Goal: Information Seeking & Learning: Learn about a topic

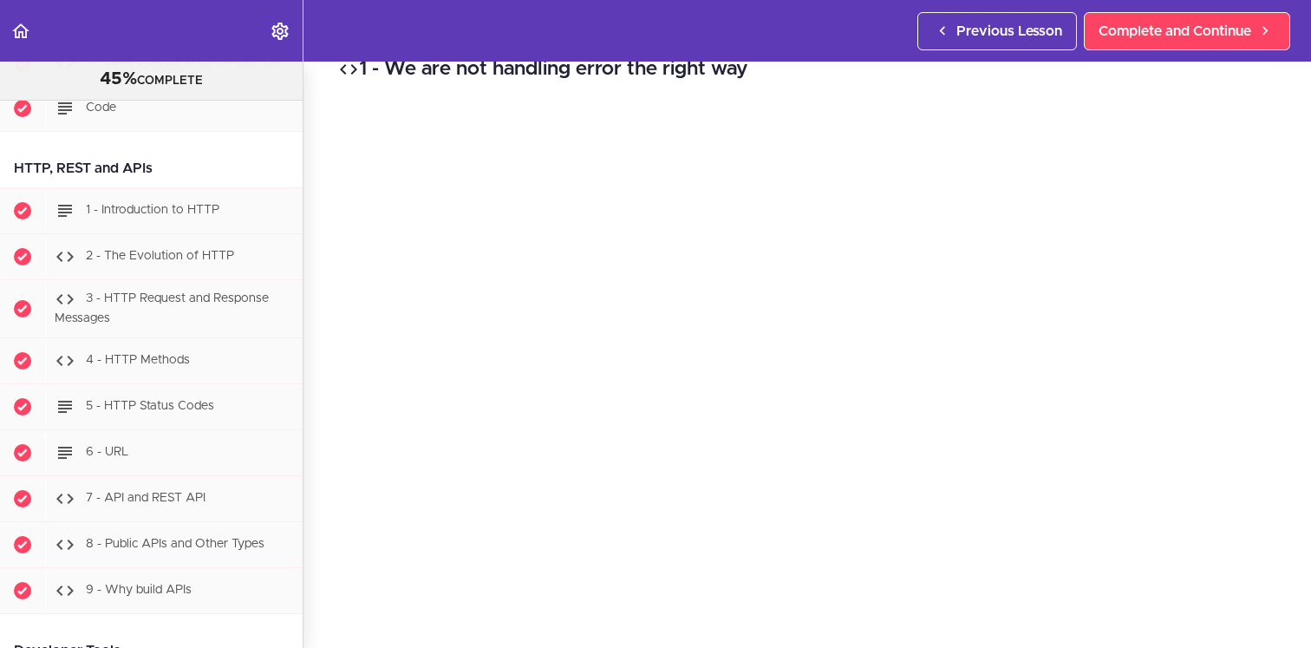
scroll to position [1747, 0]
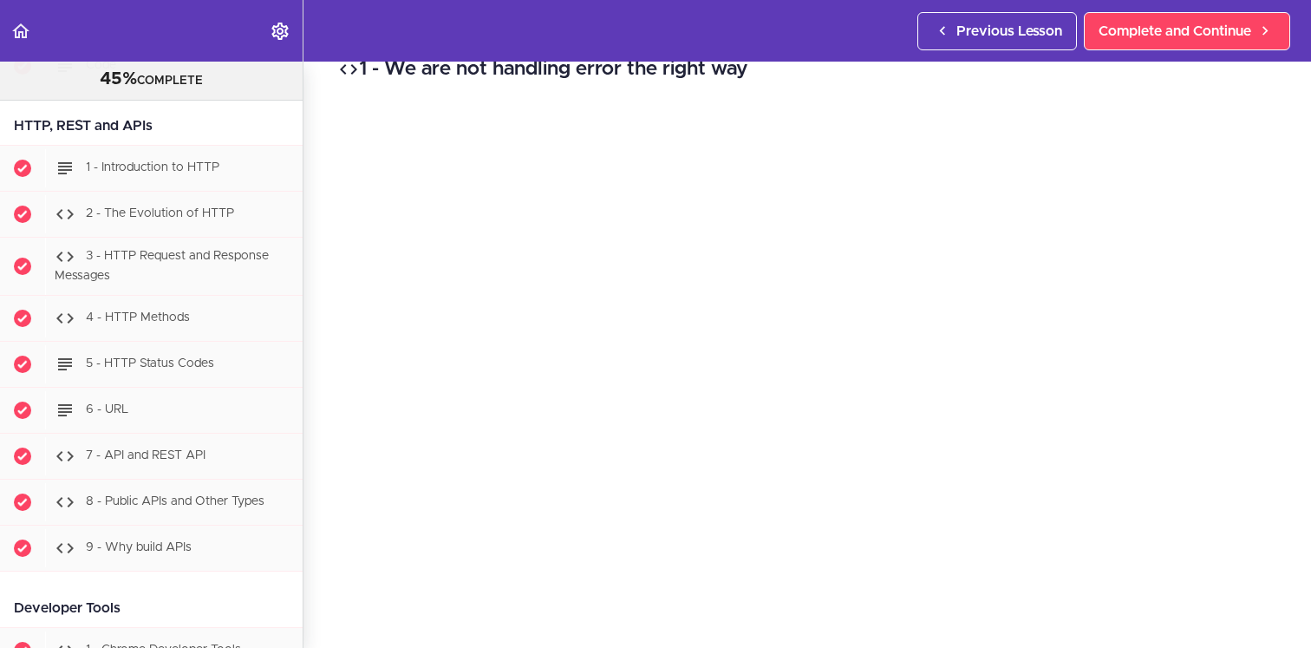
click at [313, 348] on div "1 - We are not handling error the right way Complete and Continue 1 - Follow us…" at bounding box center [807, 325] width 1008 height 586
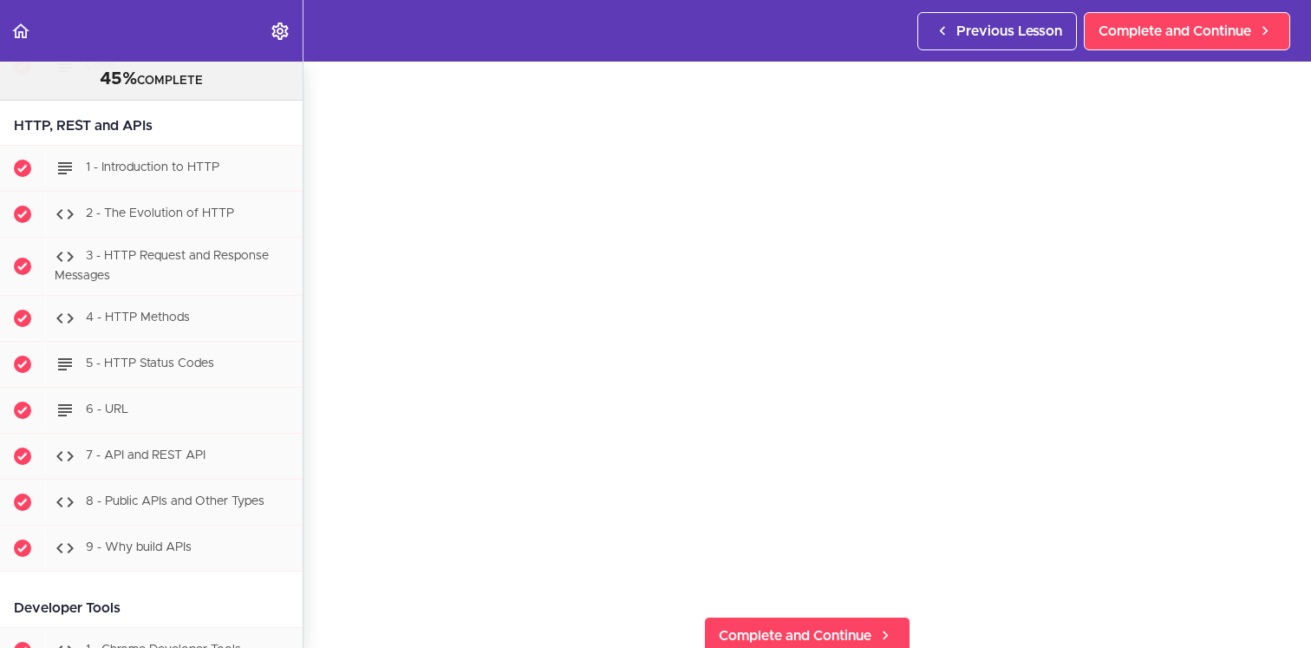
scroll to position [89, 0]
click at [346, 611] on section "PROFESSIONAL Full Stack Developer 45% COMPLETE Java Master Class 1 - Java Maste…" at bounding box center [655, 355] width 1311 height 586
click at [317, 604] on section "PROFESSIONAL Full Stack Developer 45% COMPLETE Java Master Class 1 - Java Maste…" at bounding box center [655, 355] width 1311 height 586
click at [317, 574] on section "PROFESSIONAL Full Stack Developer 45% COMPLETE Java Master Class 1 - Java Maste…" at bounding box center [655, 355] width 1311 height 586
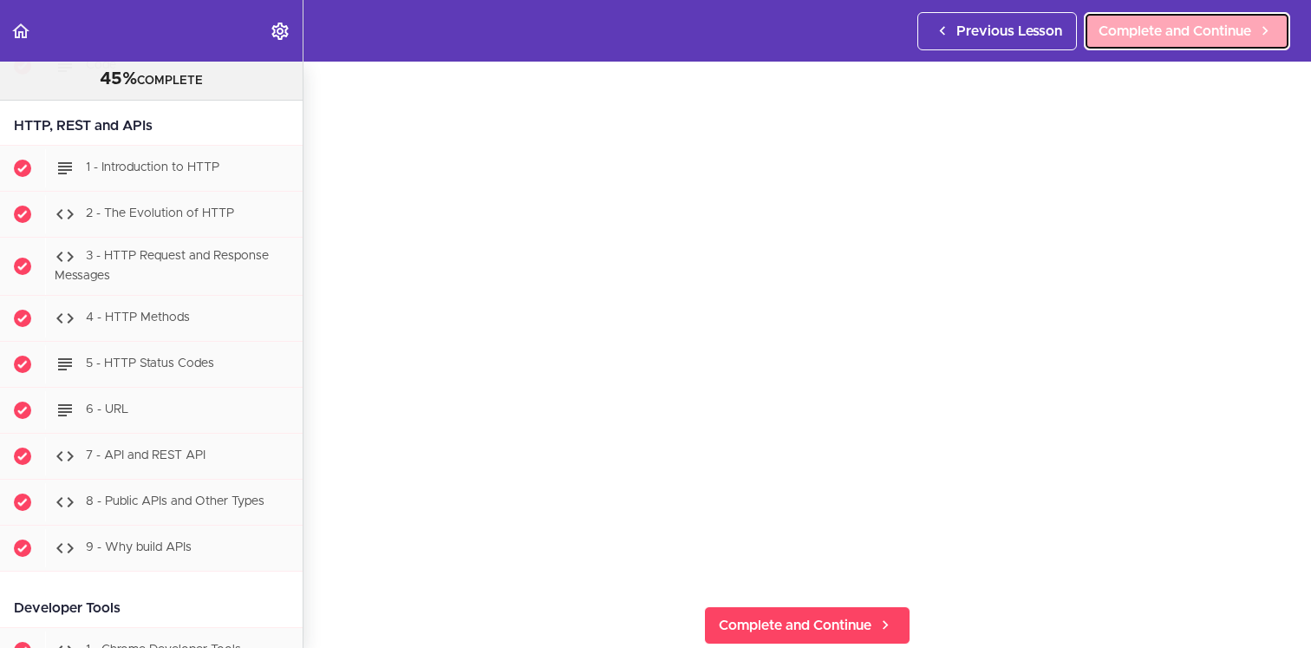
click at [1185, 44] on link "Complete and Continue" at bounding box center [1187, 31] width 206 height 38
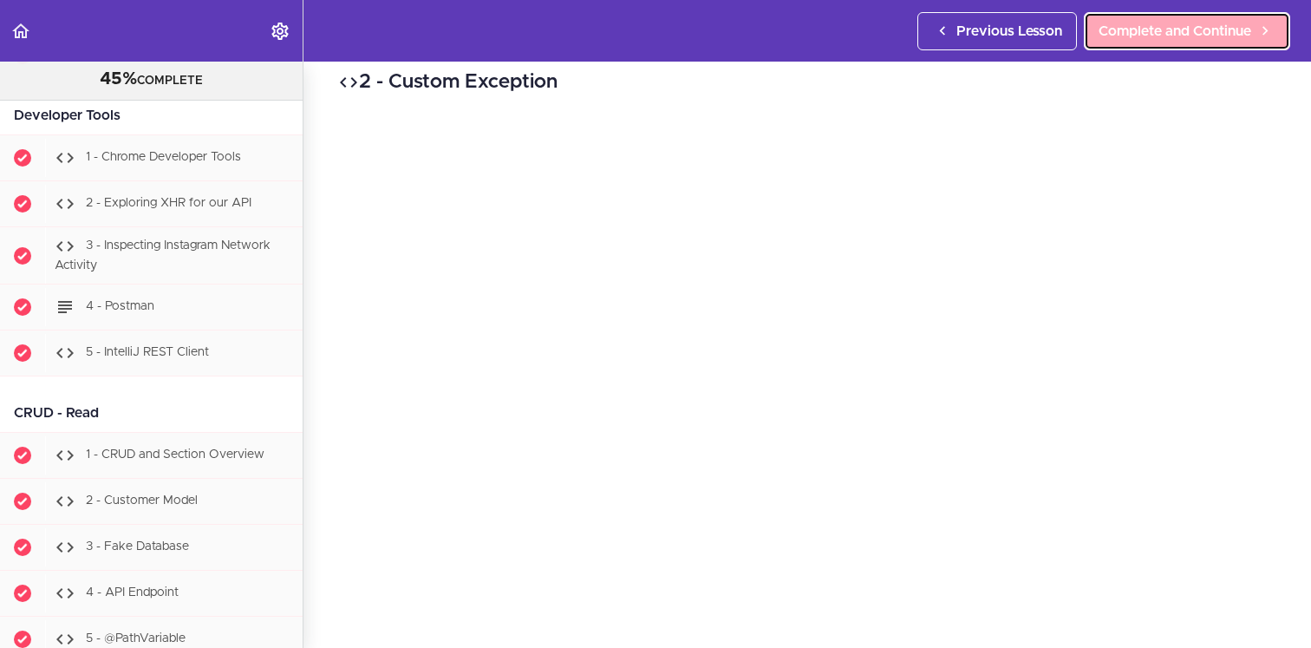
scroll to position [3485, 0]
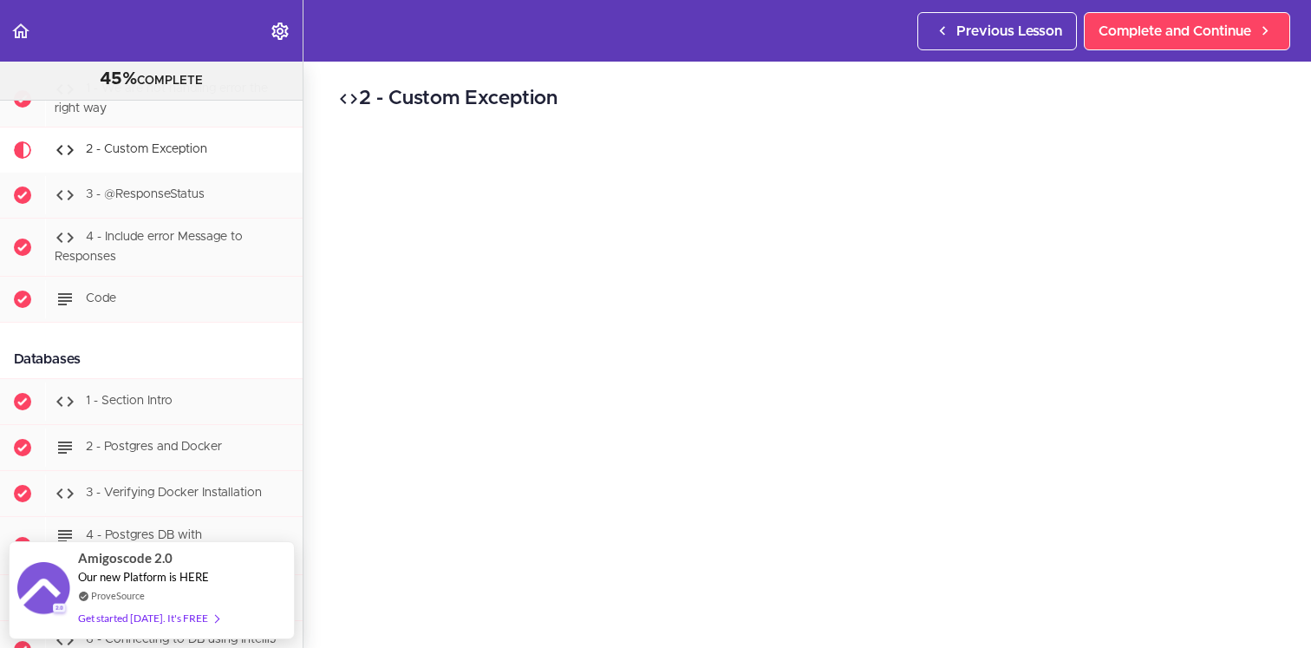
click at [323, 434] on div "2 - Custom Exception Complete and Continue 1 - Follow us on LinkedIn 2 - Subscr…" at bounding box center [807, 355] width 1008 height 586
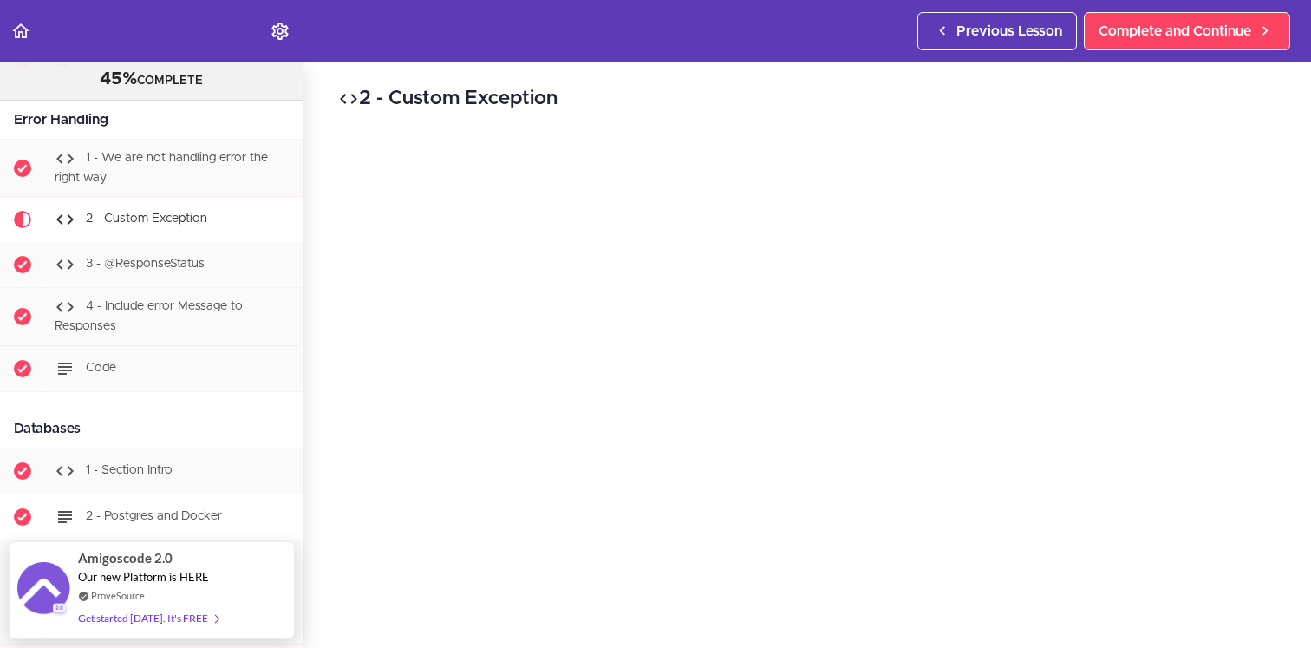
scroll to position [3411, 0]
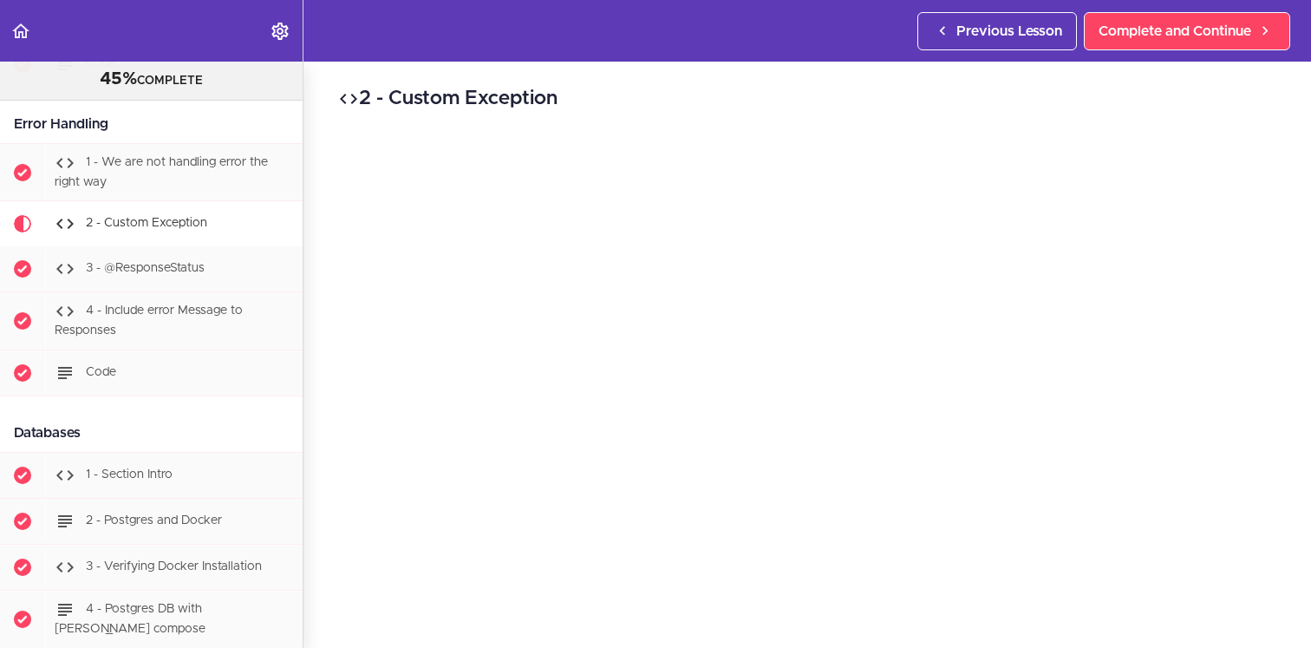
click at [966, 109] on h2 "2 - Custom Exception" at bounding box center [807, 98] width 938 height 29
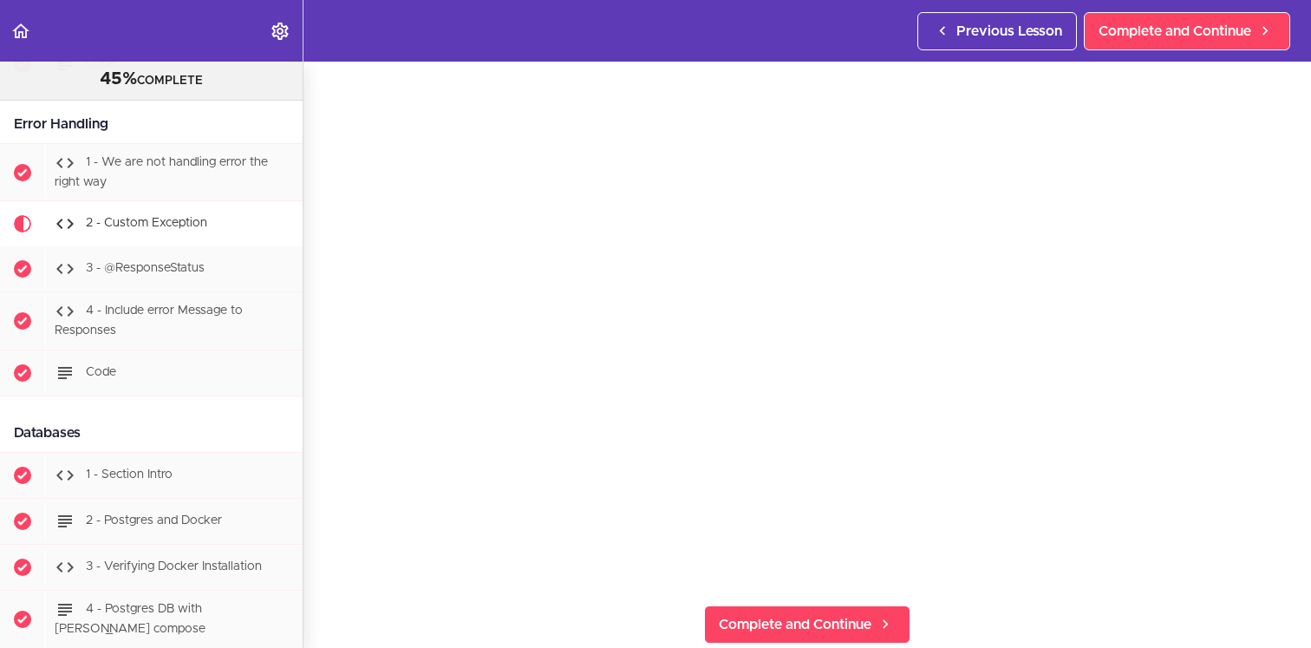
scroll to position [92, 0]
click at [322, 578] on section "PROFESSIONAL Full Stack Developer 45% COMPLETE Java Master Class 1 - Java Maste…" at bounding box center [655, 355] width 1311 height 586
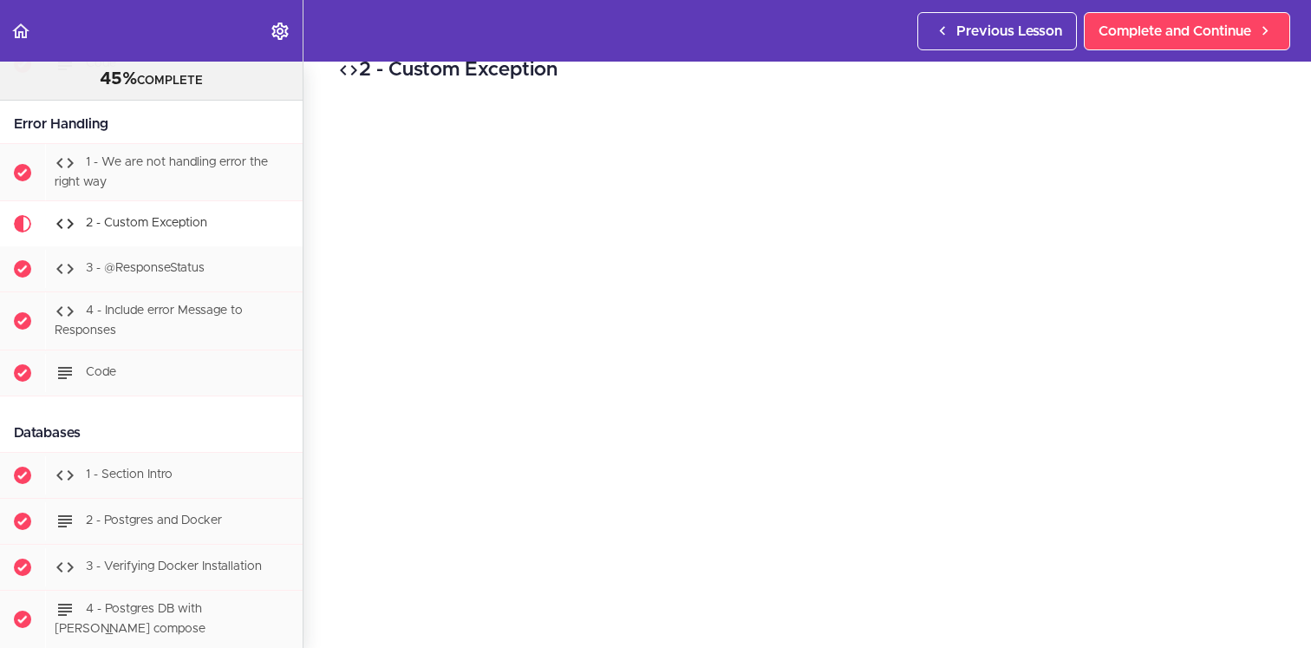
click at [778, 79] on h2 "2 - Custom Exception" at bounding box center [807, 69] width 938 height 29
click at [320, 604] on div "2 - Custom Exception Complete and Continue 1 - Follow us on LinkedIn 2 - Subscr…" at bounding box center [807, 326] width 1008 height 586
click at [1290, 596] on div "2 - Custom Exception Complete and Continue 1 - Follow us on LinkedIn 2 - Subscr…" at bounding box center [807, 326] width 1008 height 586
click at [325, 250] on div "2 - Custom Exception Complete and Continue 1 - Follow us on LinkedIn 2 - Subscr…" at bounding box center [807, 326] width 1008 height 586
